Goal: Information Seeking & Learning: Learn about a topic

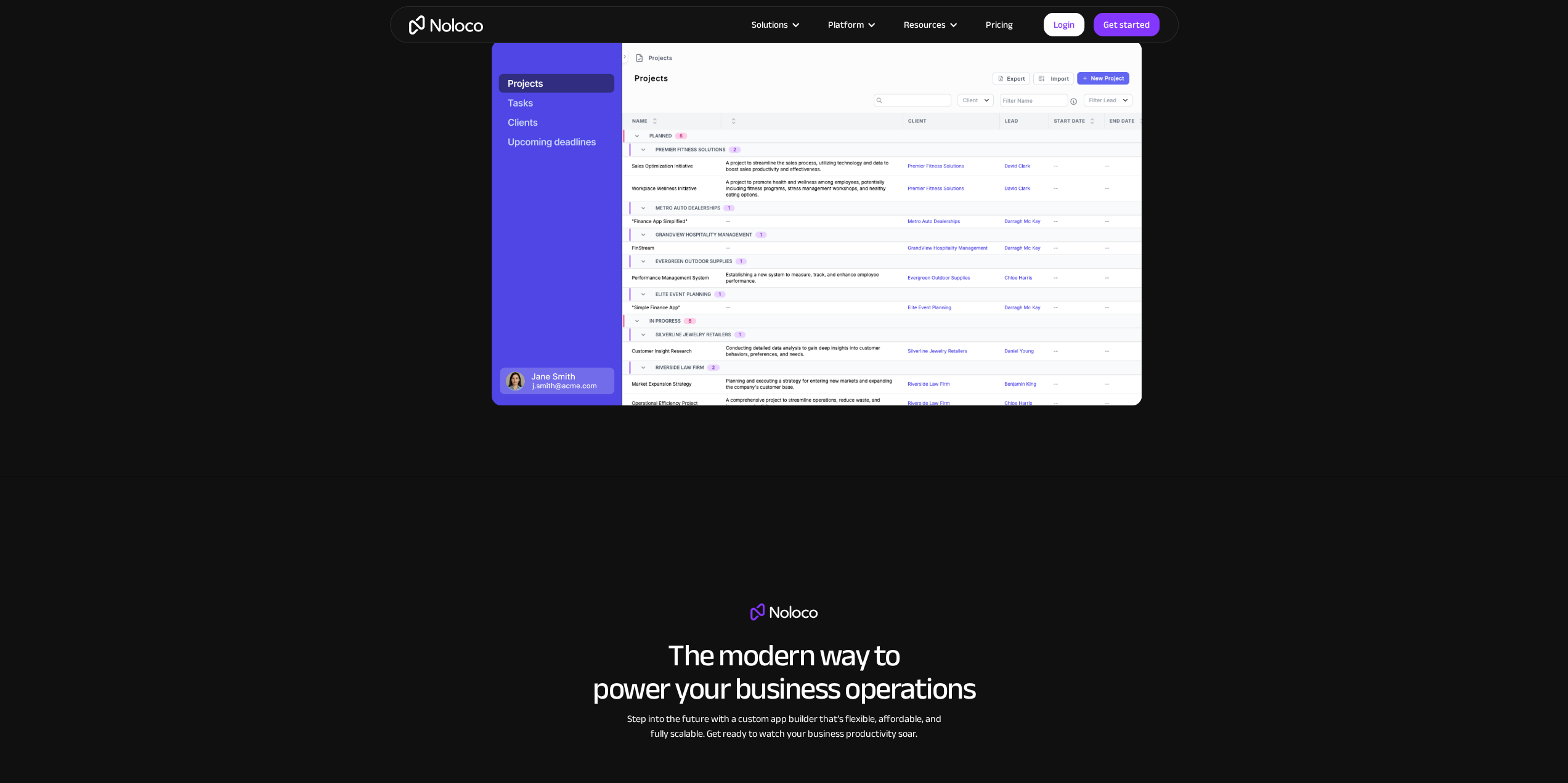
scroll to position [1232, 0]
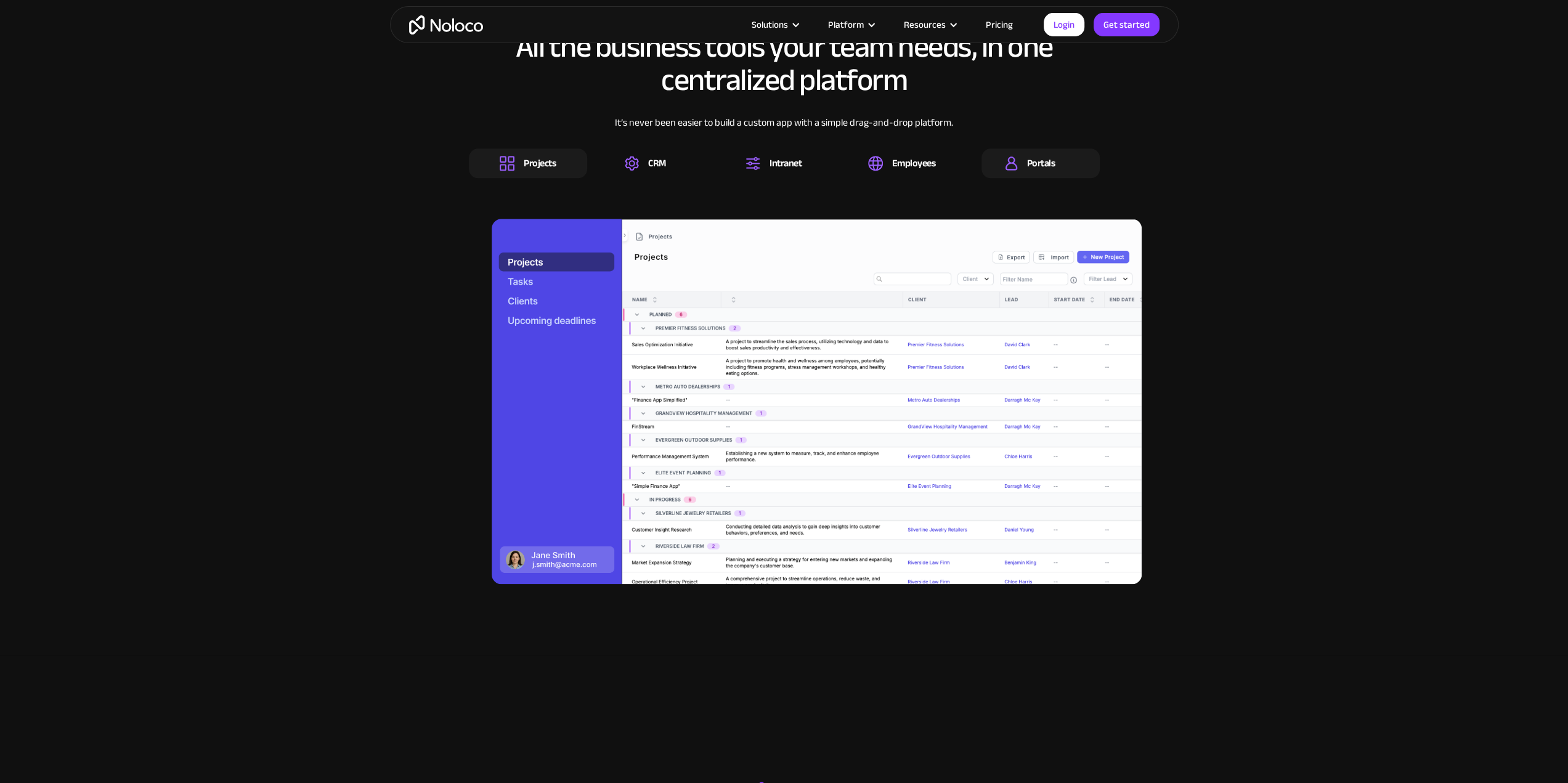
click at [1078, 162] on div "Portals" at bounding box center [1040, 163] width 119 height 30
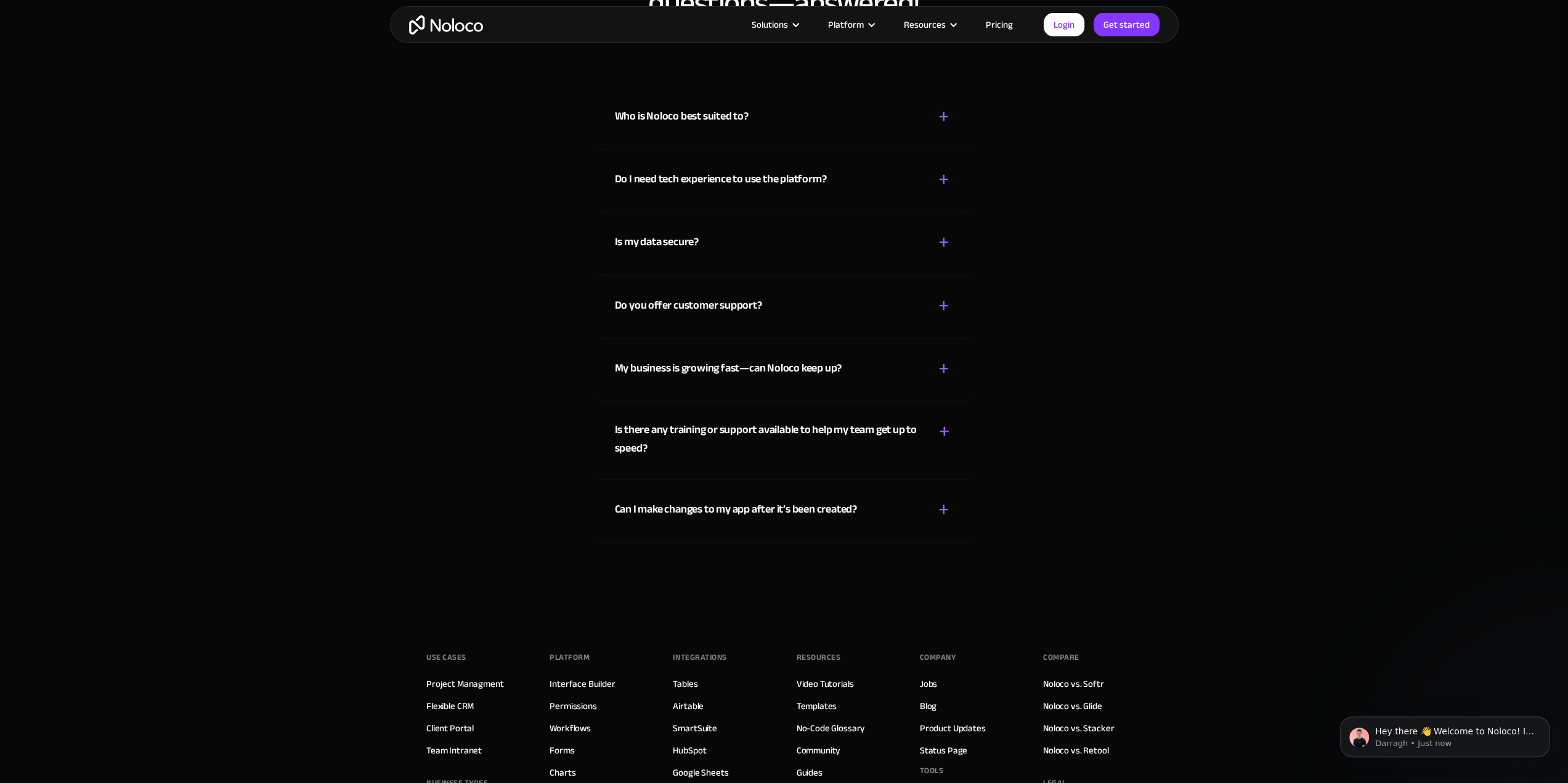
scroll to position [6707, 0]
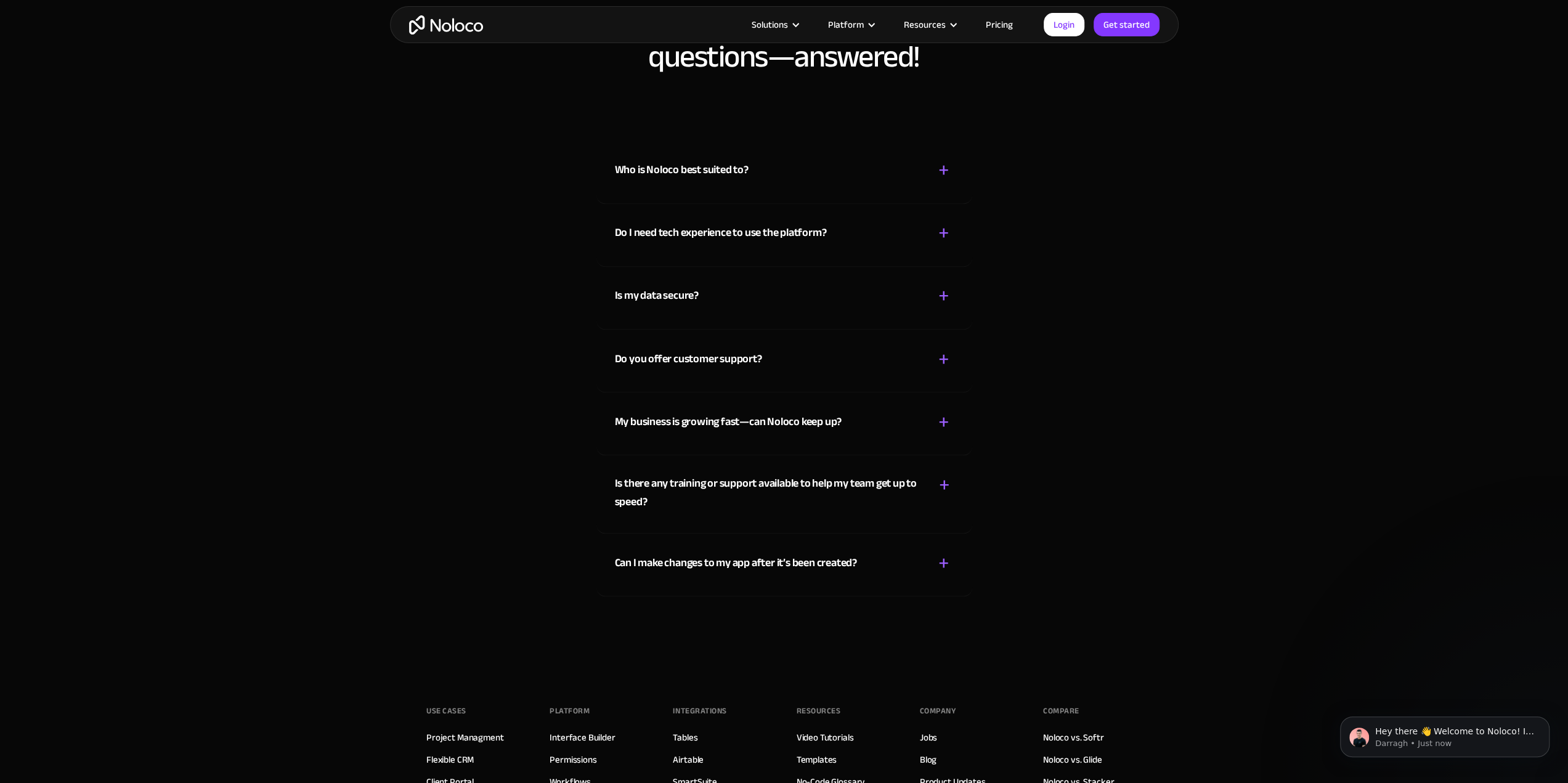
click at [945, 423] on div "+" at bounding box center [943, 421] width 11 height 22
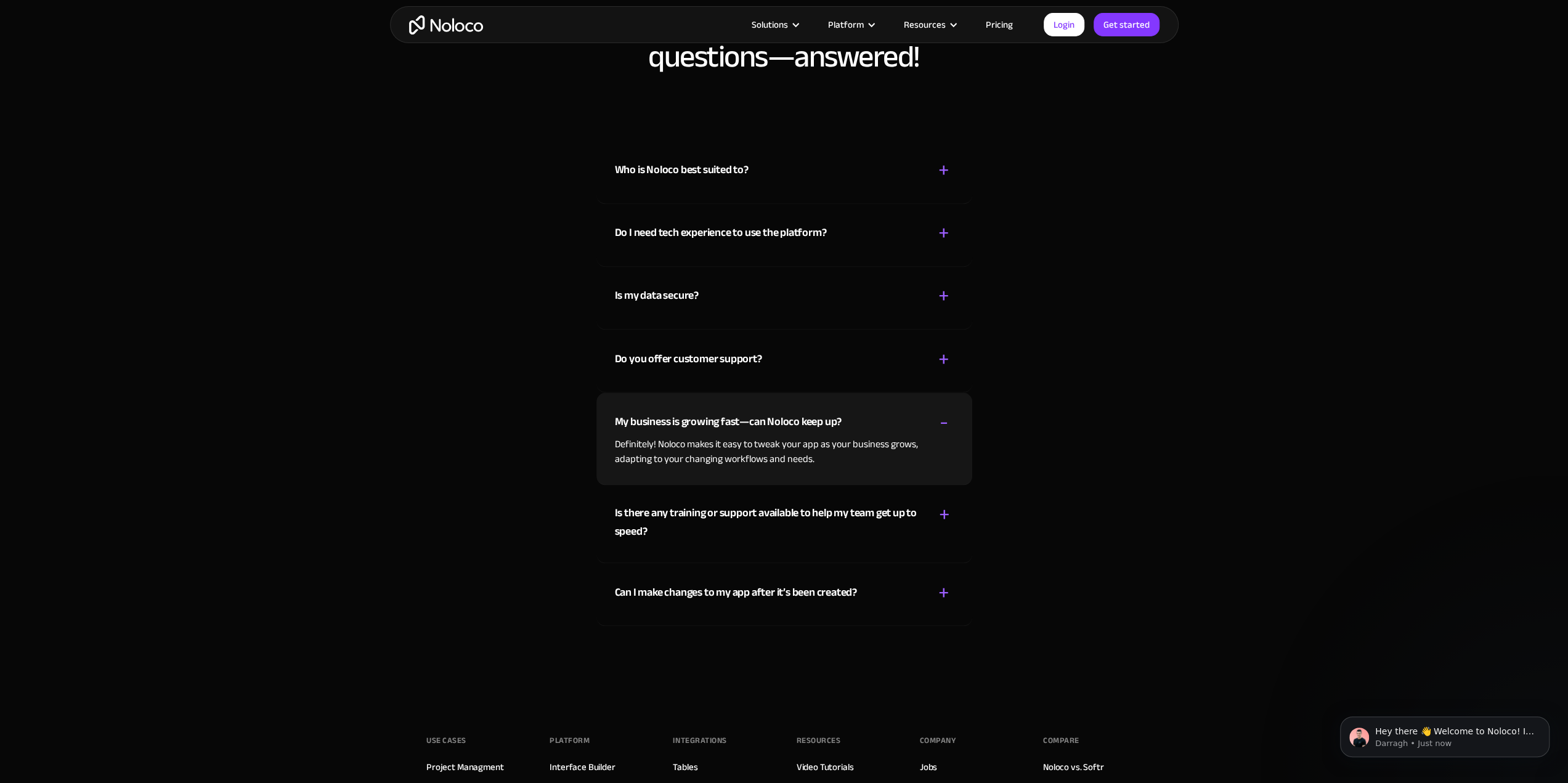
click at [945, 421] on div "-" at bounding box center [943, 421] width 9 height 22
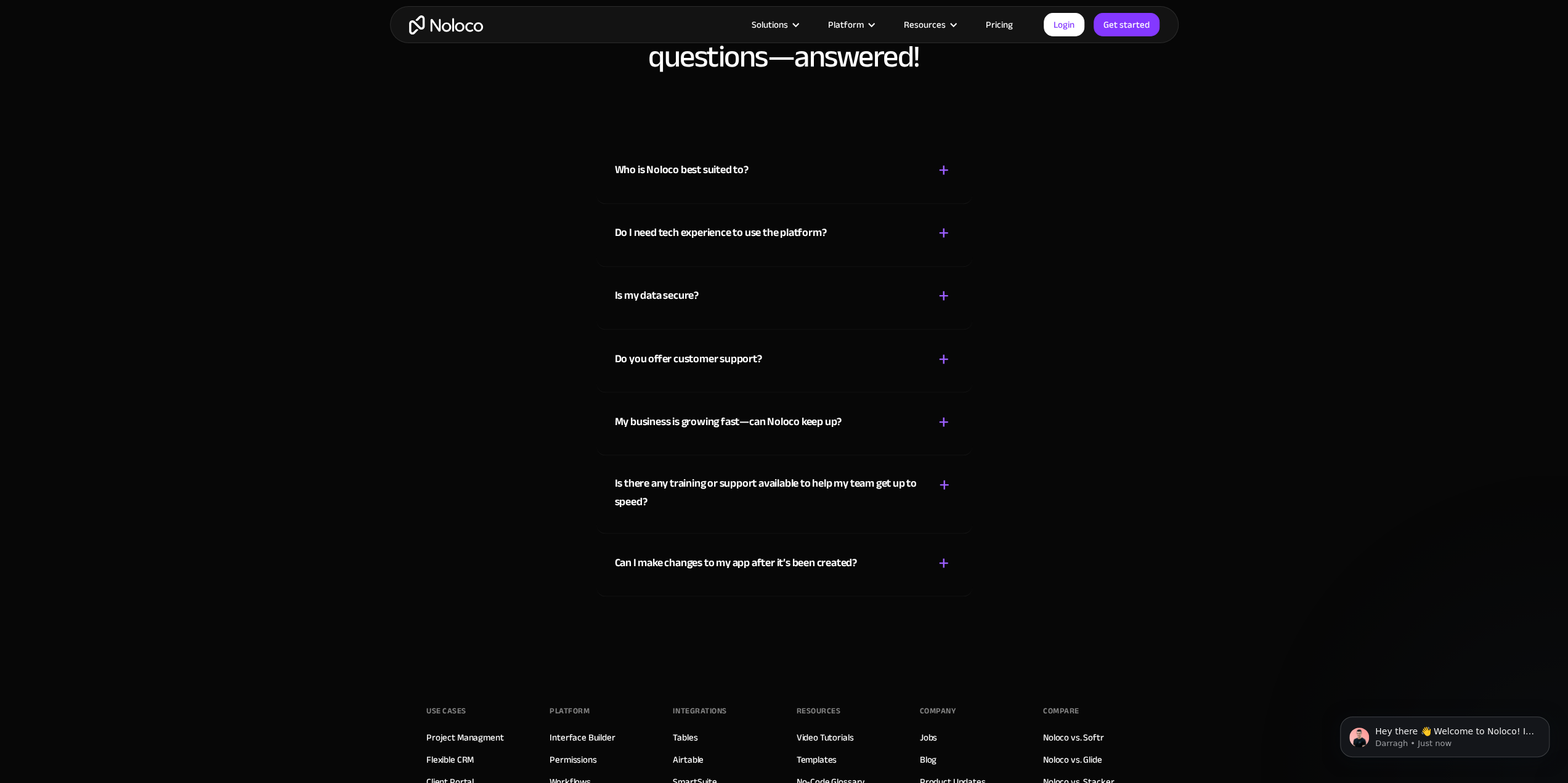
scroll to position [7117, 0]
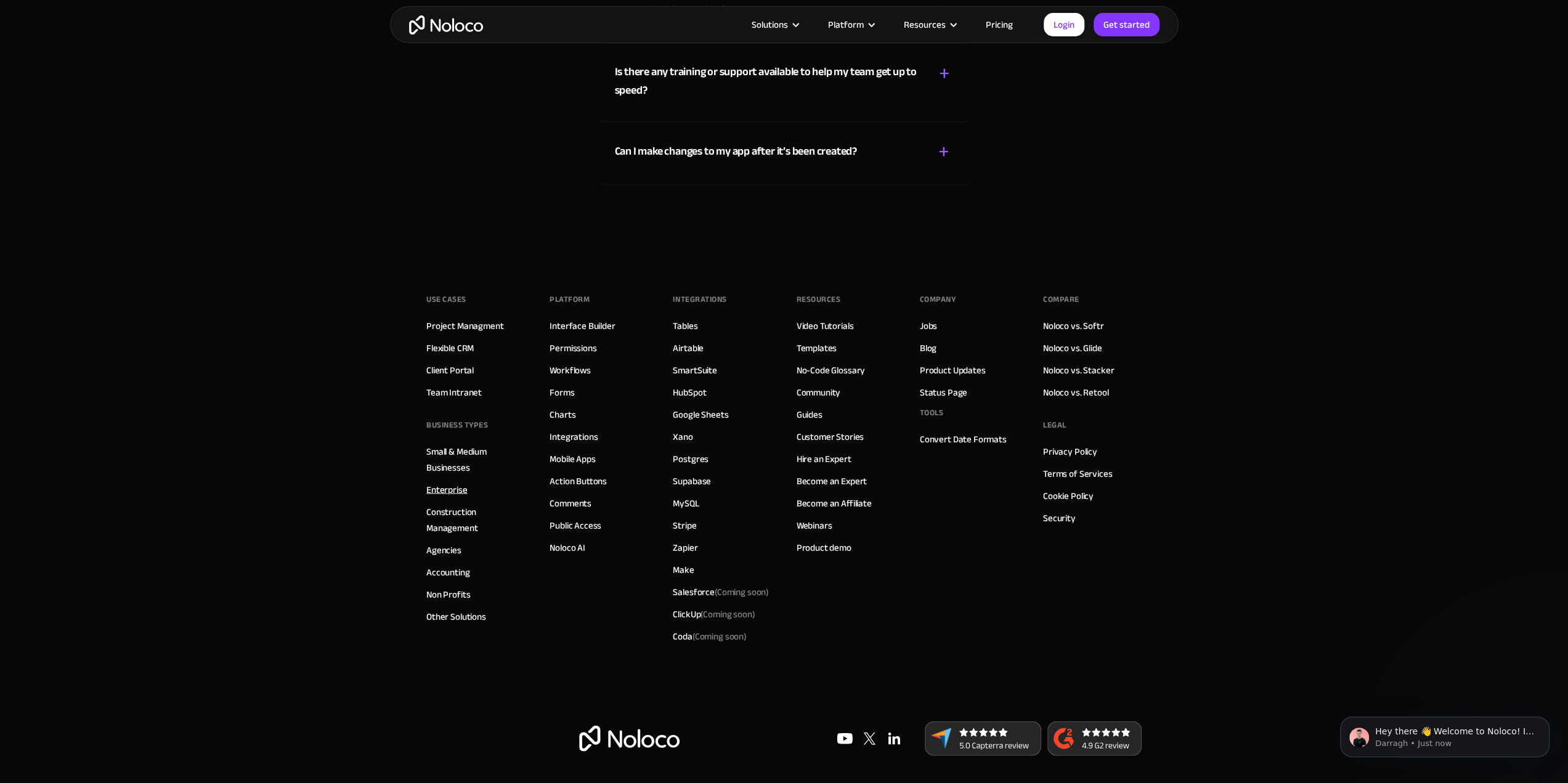
click at [446, 482] on link "Enterprise" at bounding box center [446, 490] width 41 height 16
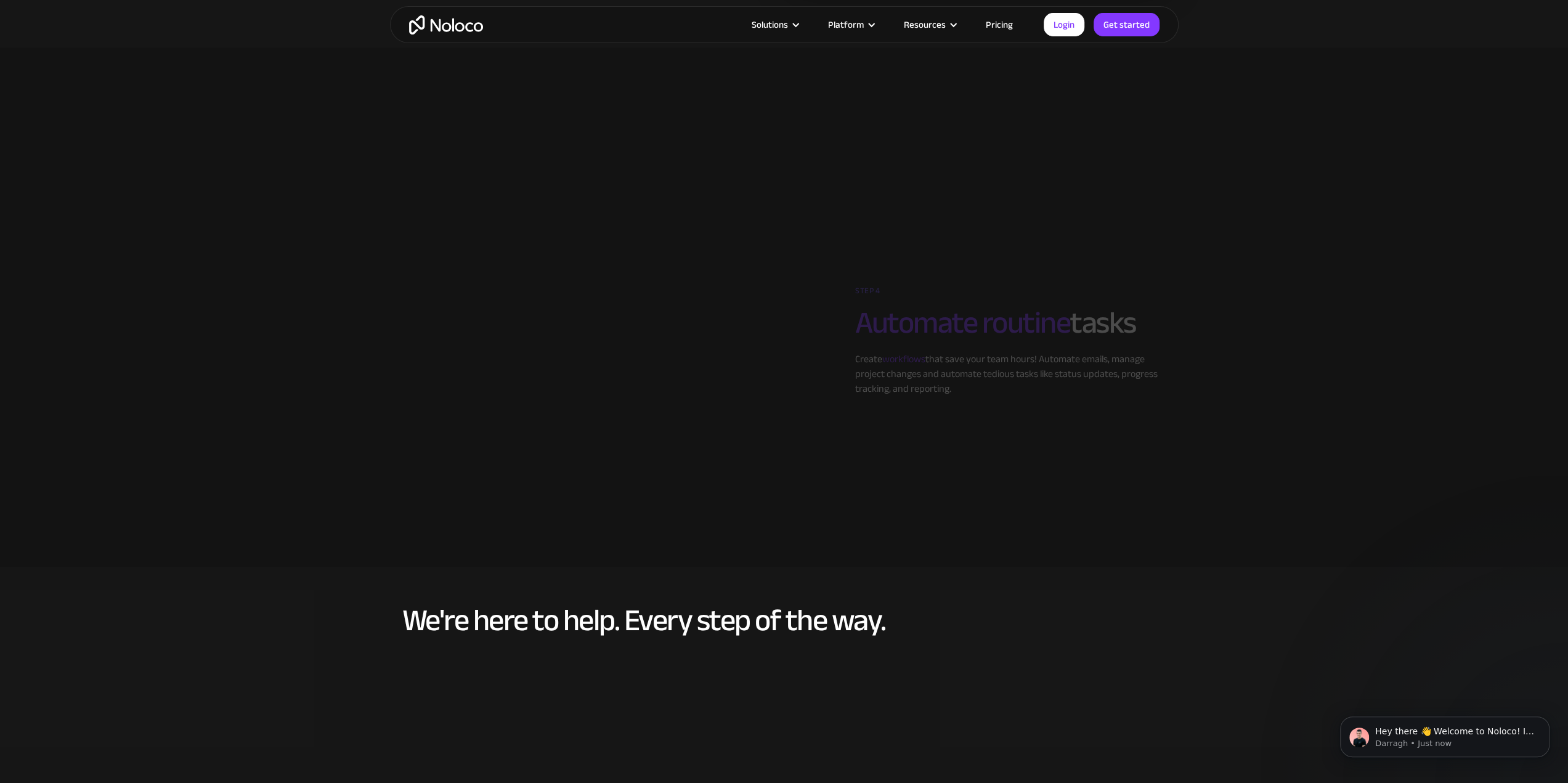
scroll to position [3696, 0]
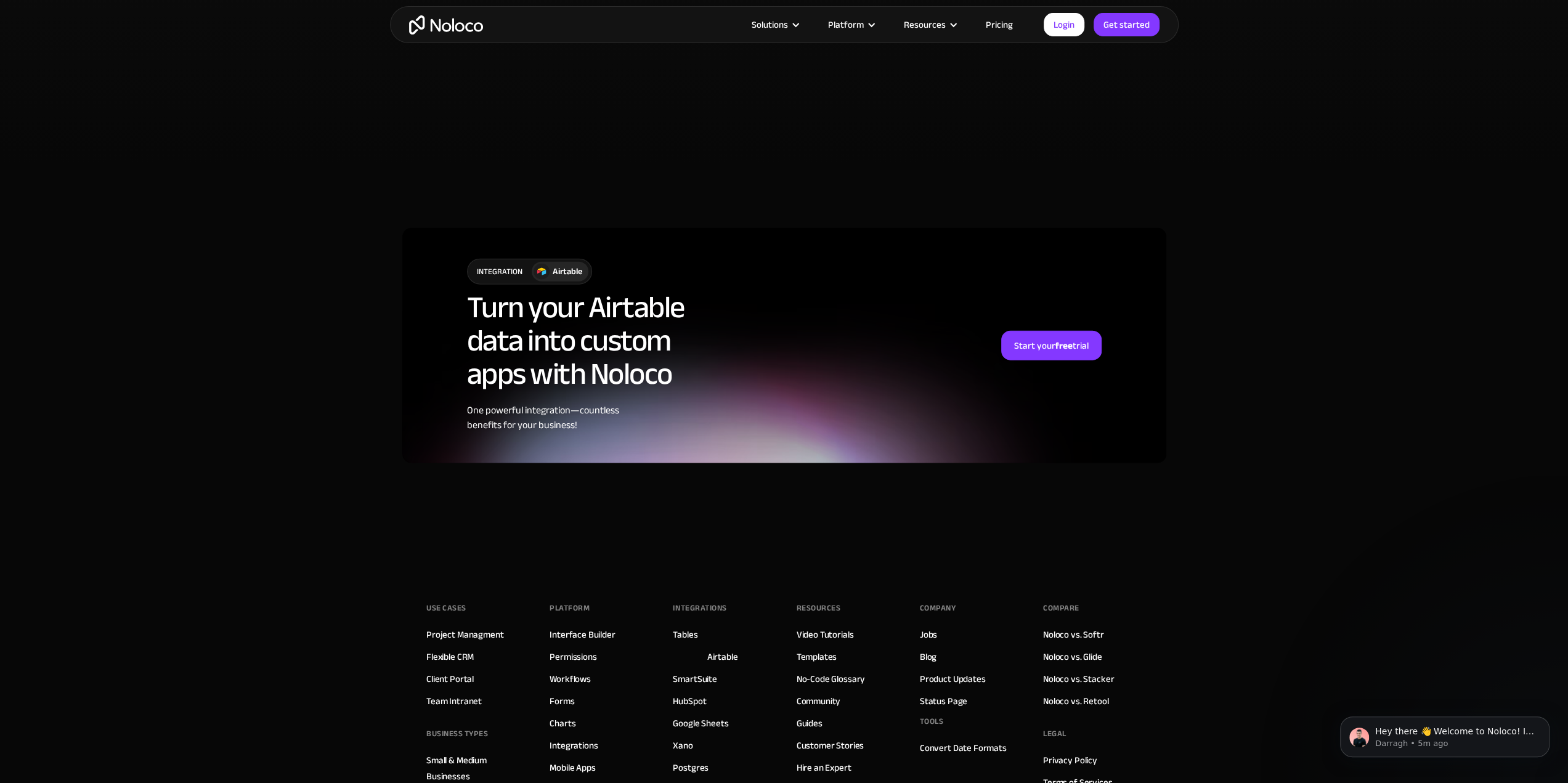
scroll to position [3009, 0]
